Goal: Check status: Check status

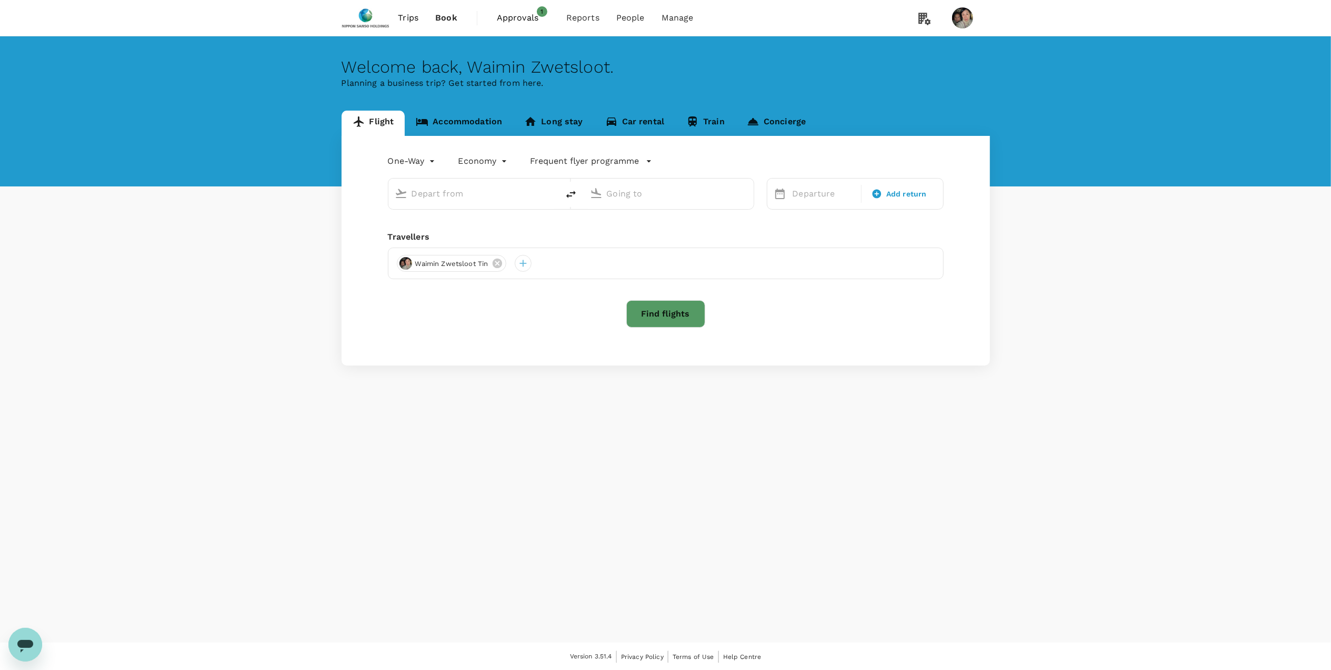
type input "business"
type input "[PERSON_NAME] (CDG)"
type input "[PERSON_NAME] (OPO)"
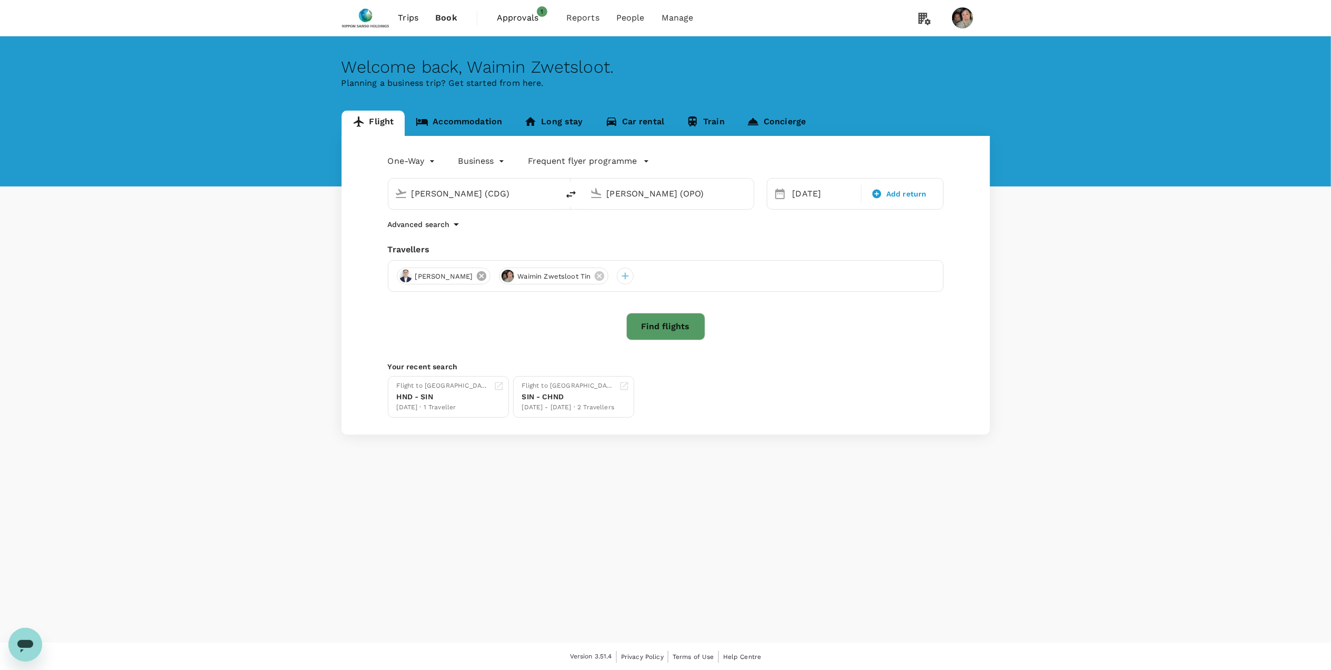
click at [476, 277] on icon at bounding box center [482, 276] width 12 height 12
click at [497, 278] on icon at bounding box center [498, 276] width 12 height 12
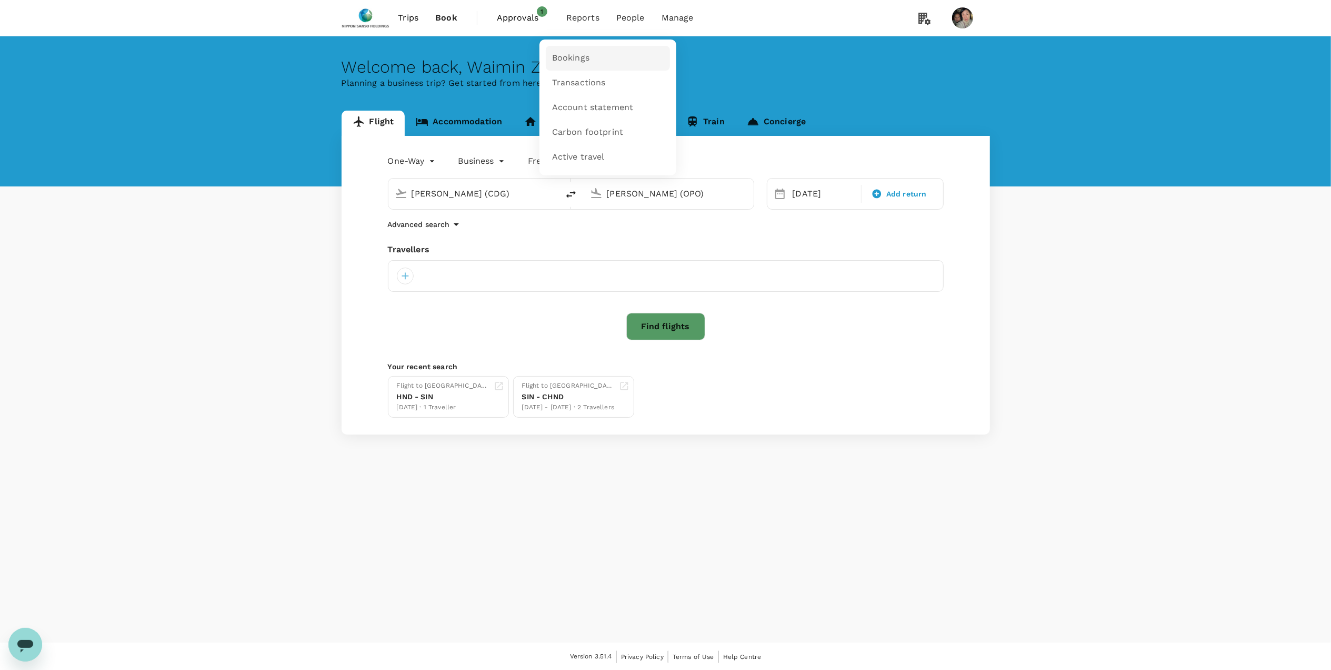
click at [581, 55] on span "Bookings" at bounding box center [570, 58] width 37 height 12
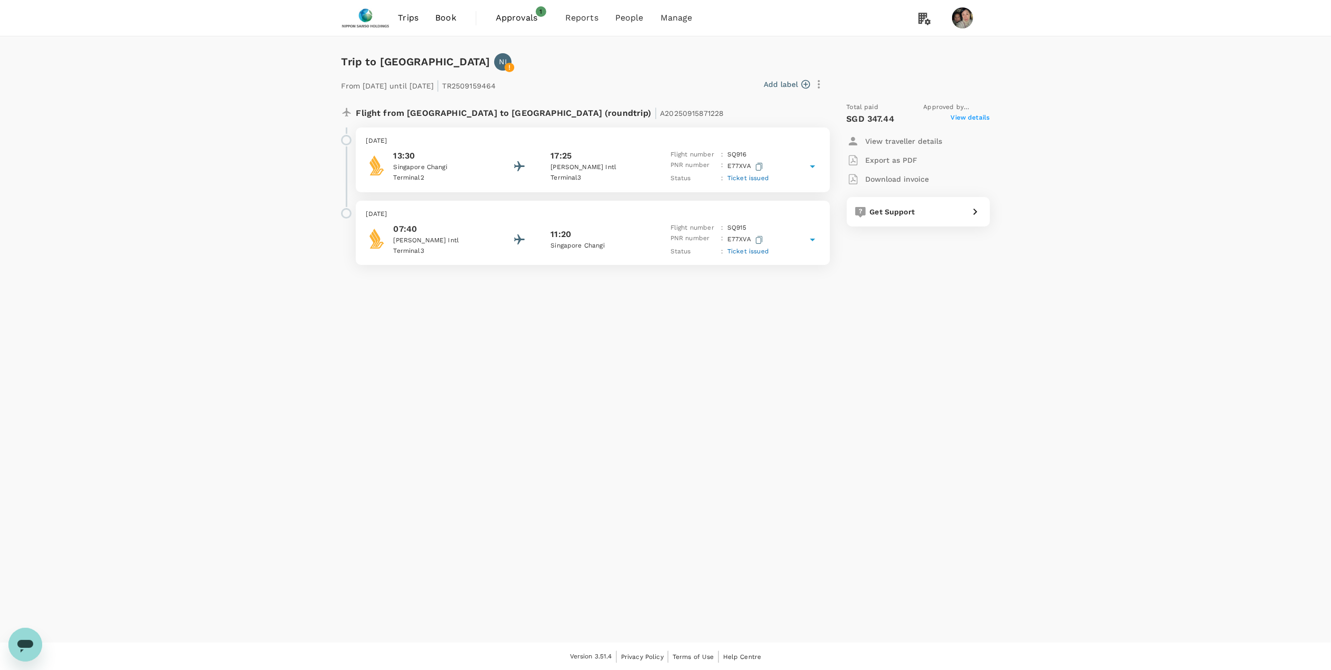
click at [762, 177] on span "Ticket issued" at bounding box center [748, 177] width 42 height 7
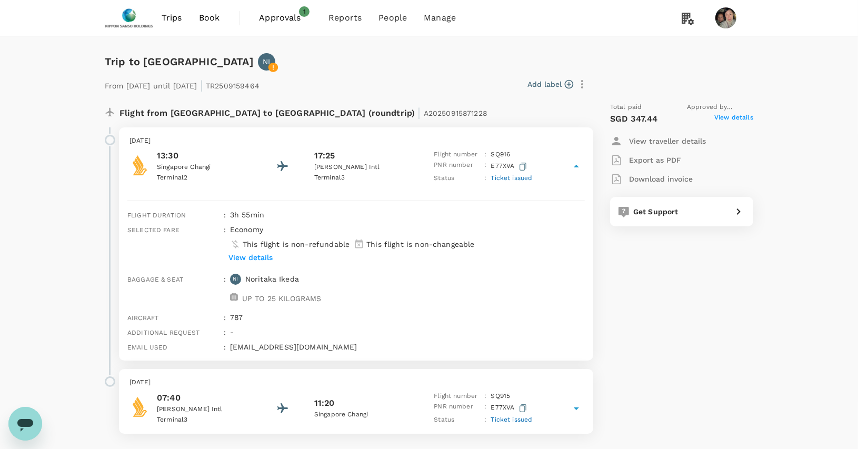
click at [511, 179] on span "Ticket issued" at bounding box center [512, 177] width 42 height 7
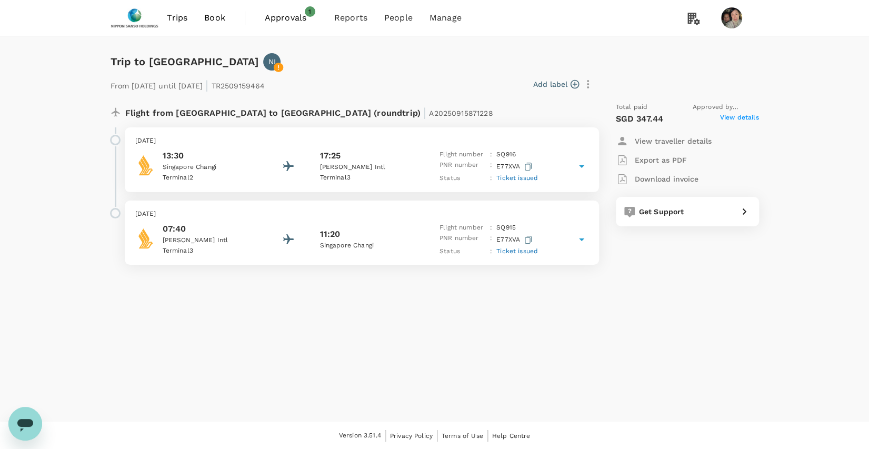
click at [501, 179] on span "Ticket issued" at bounding box center [517, 177] width 42 height 7
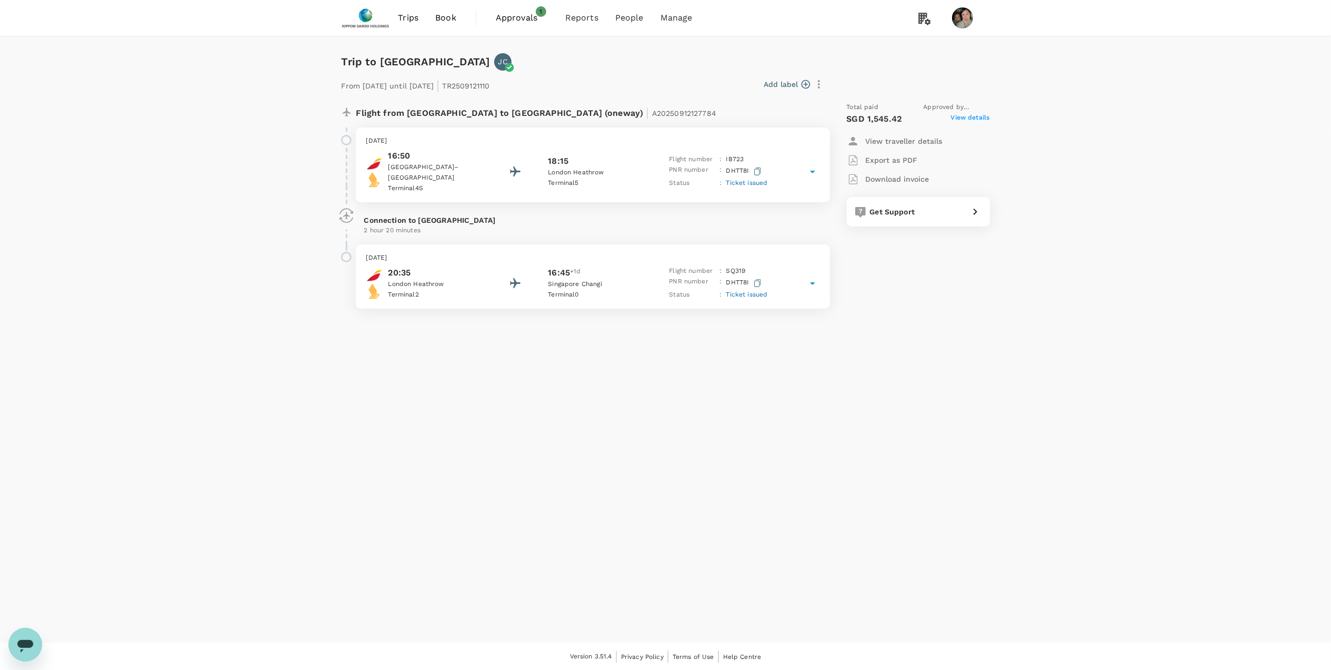
click at [756, 181] on span "Ticket issued" at bounding box center [747, 182] width 42 height 7
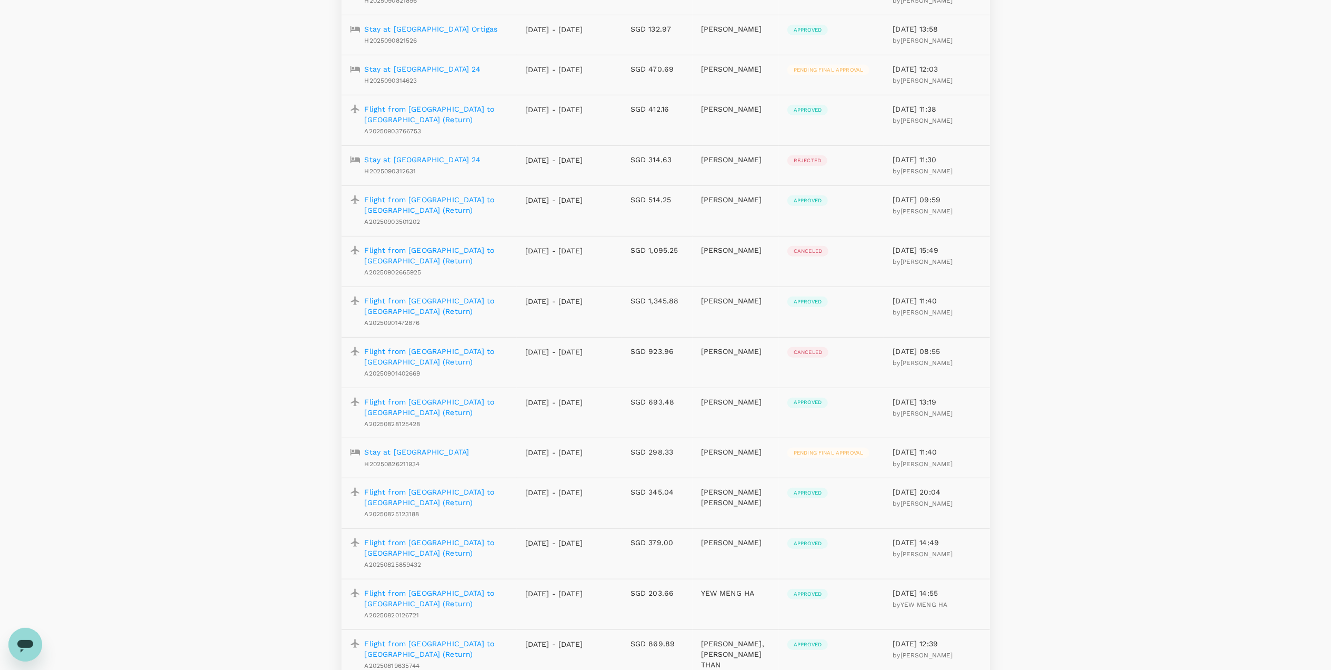
scroll to position [561, 0]
